Goal: Information Seeking & Learning: Get advice/opinions

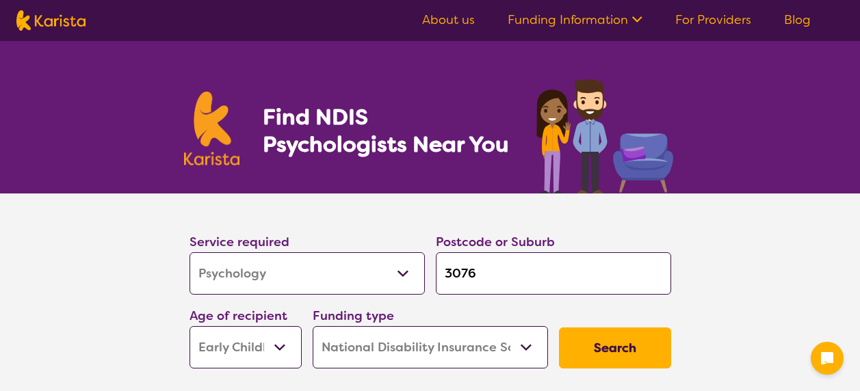
select select "Psychology"
select select "EC"
select select "NDIS"
select select "Psychology"
select select "EC"
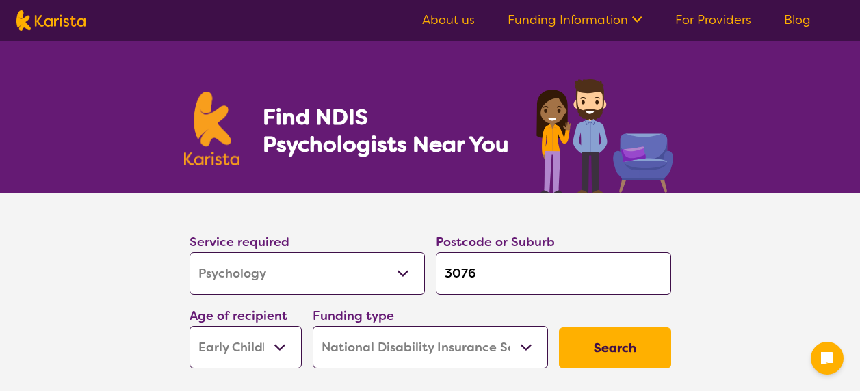
select select "NDIS"
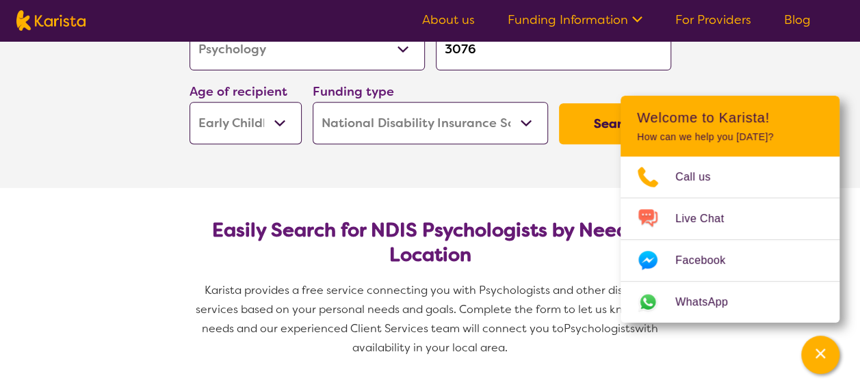
scroll to position [137, 0]
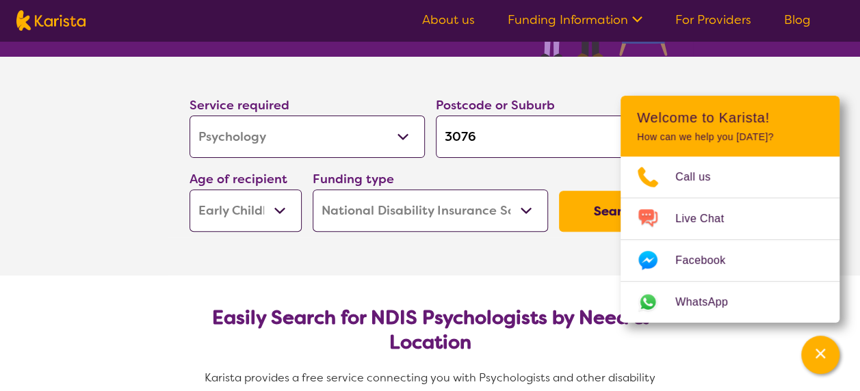
click at [575, 197] on button "Search" at bounding box center [615, 211] width 112 height 41
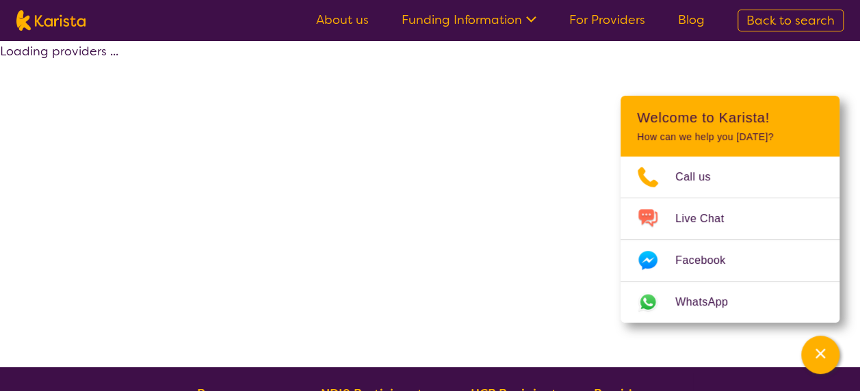
select select "by_score"
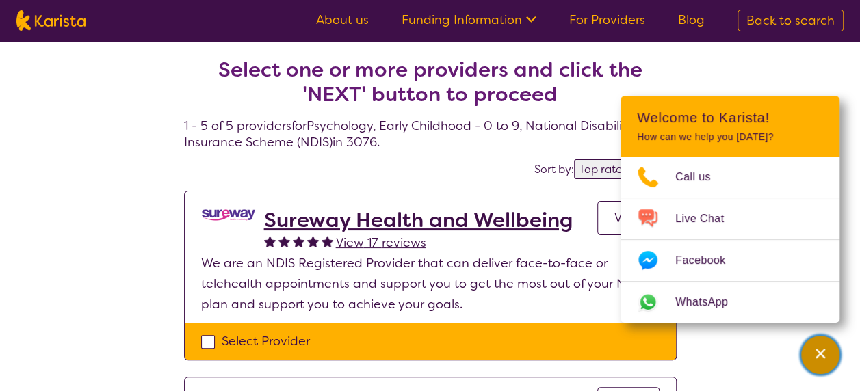
click at [814, 357] on icon "Channel Menu" at bounding box center [821, 354] width 14 height 14
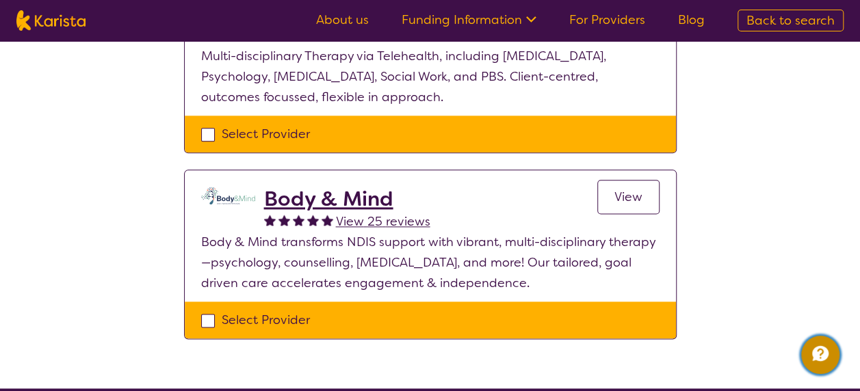
scroll to position [821, 0]
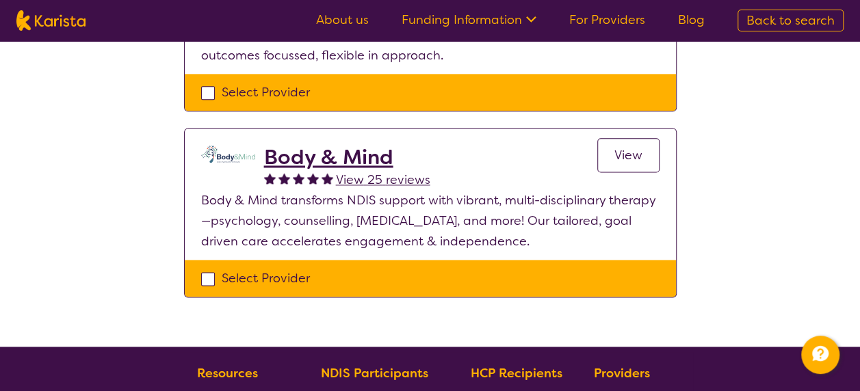
click at [384, 145] on h2 "Body & Mind" at bounding box center [347, 157] width 166 height 25
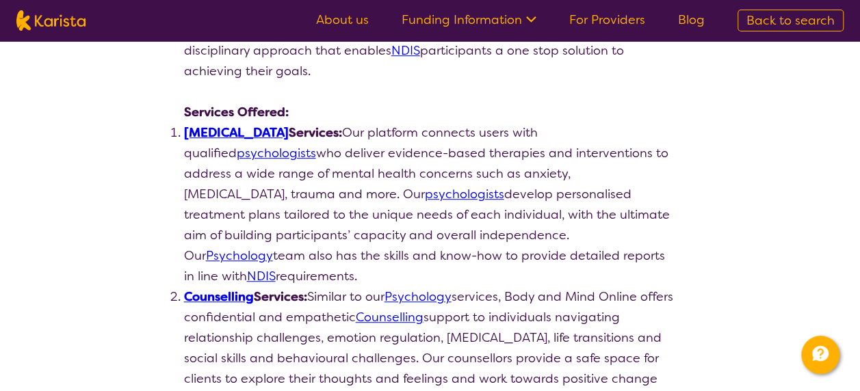
scroll to position [244, 0]
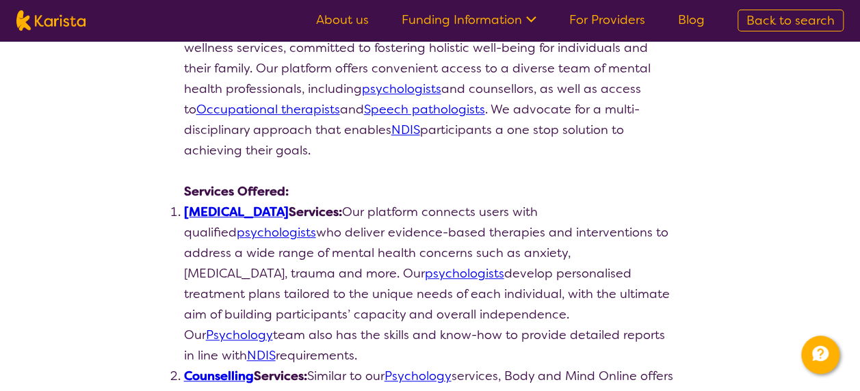
click at [316, 224] on link "psychologists" at bounding box center [276, 232] width 79 height 16
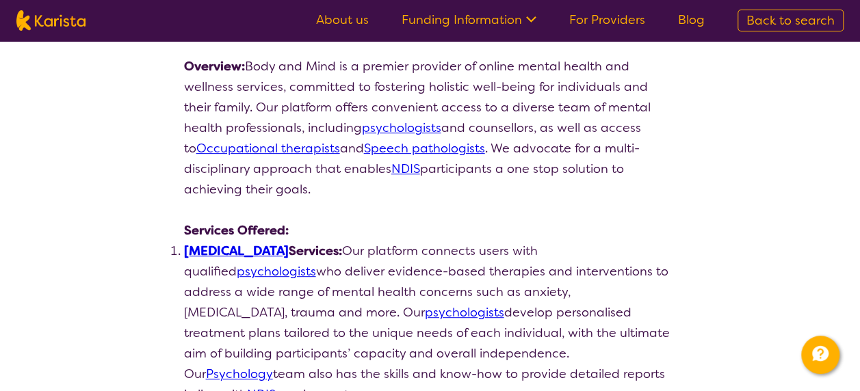
scroll to position [342, 0]
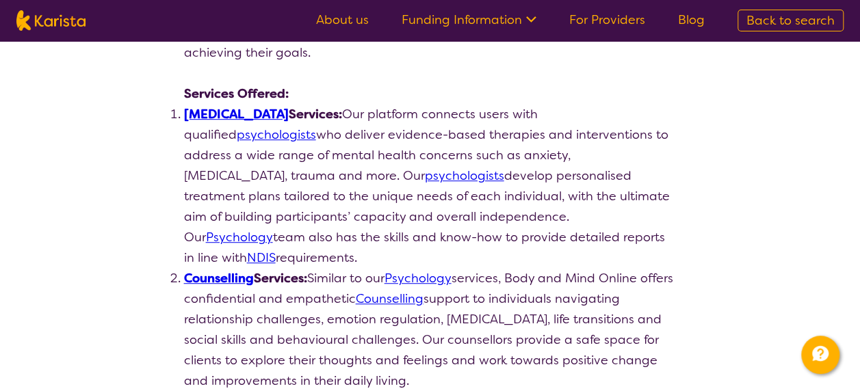
select select "by_score"
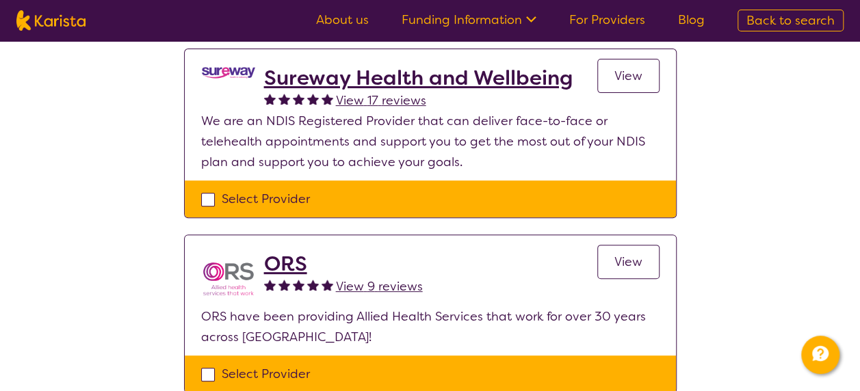
scroll to position [146, 0]
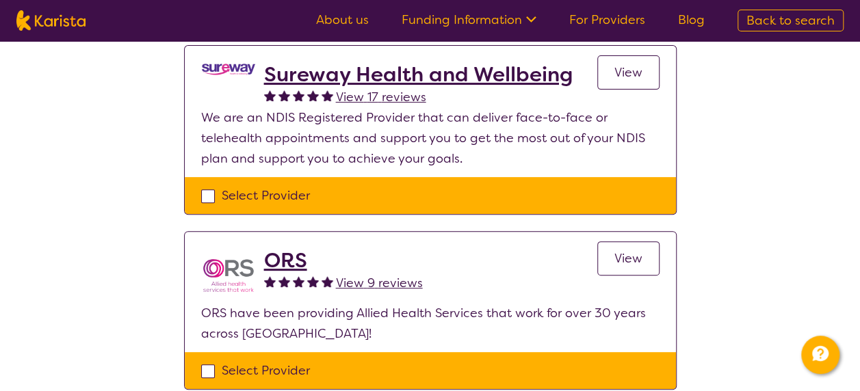
click at [365, 75] on h2 "Sureway Health and Wellbeing" at bounding box center [418, 74] width 309 height 25
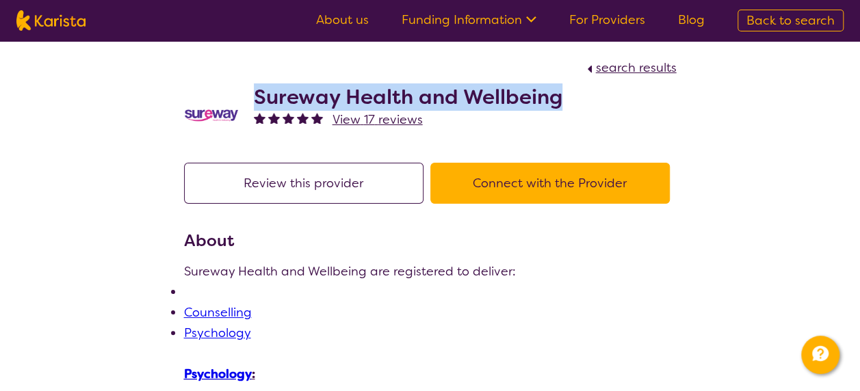
drag, startPoint x: 567, startPoint y: 97, endPoint x: 258, endPoint y: 96, distance: 308.7
click at [258, 96] on div "Sureway Health and Wellbeing View 17 reviews" at bounding box center [430, 112] width 493 height 68
copy h2 "Sureway Health and Wellbeing"
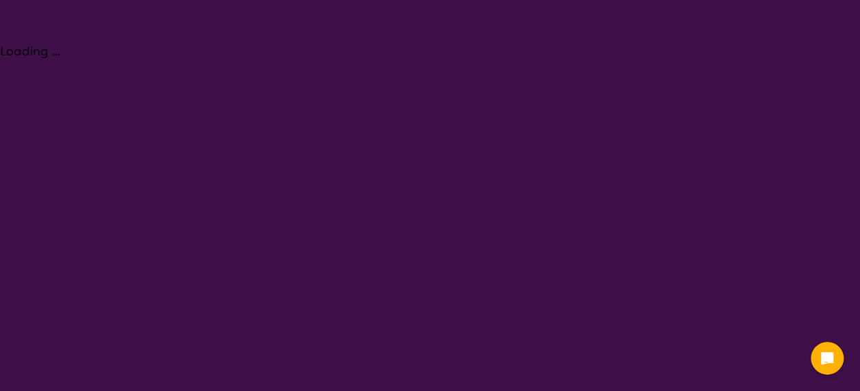
select select "Psychology"
select select "EC"
select select "NDIS"
select select "Psychology"
select select "EC"
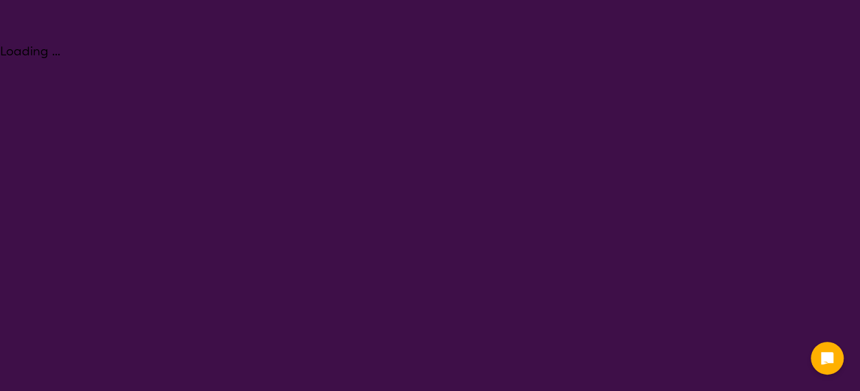
select select "NDIS"
